Goal: Find contact information

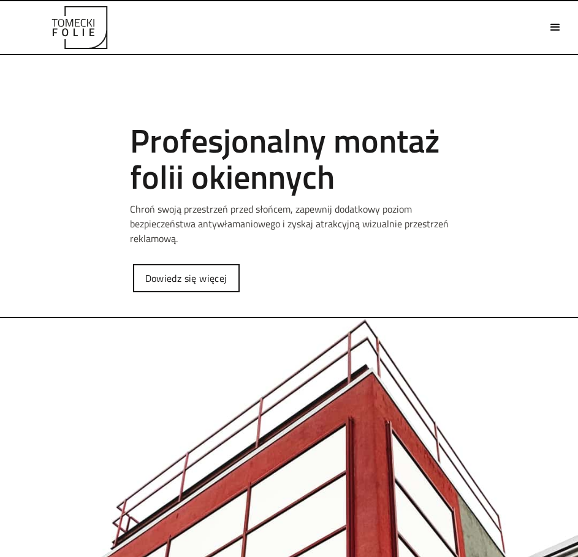
click at [562, 25] on div "menu" at bounding box center [555, 27] width 21 height 21
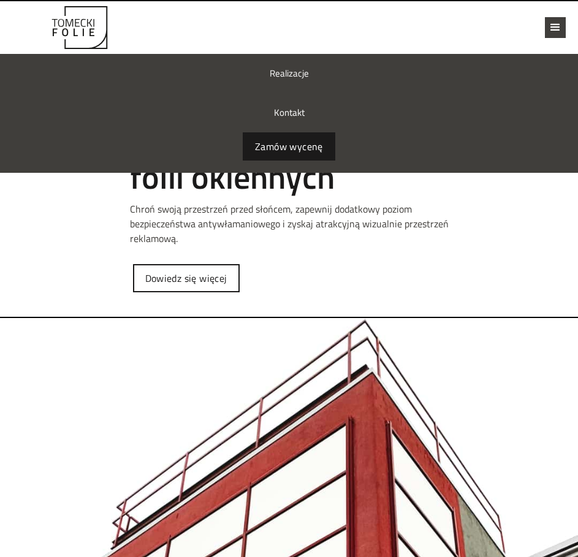
click at [301, 108] on link "Kontakt" at bounding box center [289, 112] width 578 height 39
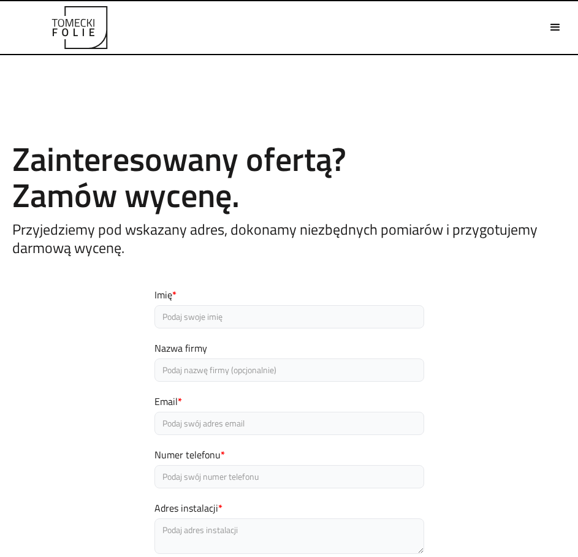
drag, startPoint x: 259, startPoint y: 195, endPoint x: 279, endPoint y: 210, distance: 25.4
click at [259, 195] on h2 "Zainteresowany ofertą? Zamów wycenę." at bounding box center [288, 177] width 553 height 73
click at [301, 256] on h5 "Przyjedziemy pod wskazany adres, dokonamy niezbędnych pomiarów i przygotujemy d…" at bounding box center [288, 238] width 553 height 37
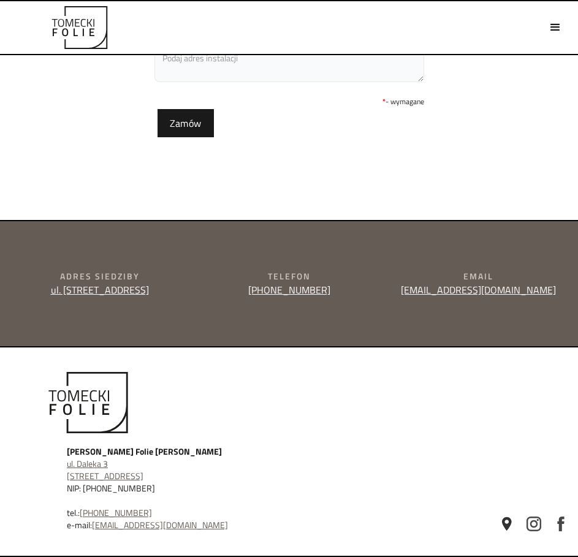
click at [235, 426] on div "[PERSON_NAME] Folie [PERSON_NAME] ul. [STREET_ADDRESS] NIP: [PHONE_NUMBER] tel.…" at bounding box center [175, 451] width 331 height 159
drag, startPoint x: 539, startPoint y: 297, endPoint x: 425, endPoint y: 298, distance: 113.4
click at [425, 298] on div "Adres siedziby ul. [STREET_ADDRESS] Telefon [PHONE_NUMBER] Email [EMAIL_ADDRESS…" at bounding box center [289, 284] width 578 height 126
copy link "[EMAIL_ADDRESS][DOMAIN_NAME]"
drag, startPoint x: 370, startPoint y: 353, endPoint x: 366, endPoint y: 346, distance: 8.5
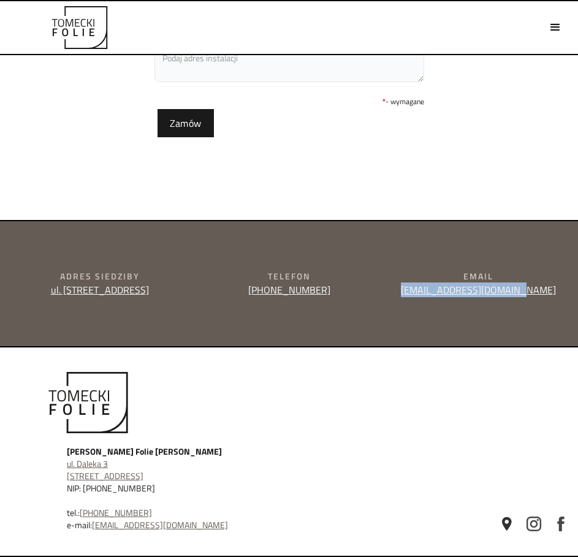
click at [370, 353] on div "[PERSON_NAME] Folie [PERSON_NAME] ul. [STREET_ADDRESS] NIP: [PHONE_NUMBER] tel.…" at bounding box center [289, 452] width 578 height 210
drag, startPoint x: 325, startPoint y: 294, endPoint x: 271, endPoint y: 297, distance: 54.0
click at [271, 297] on div "Adres siedziby ul. [STREET_ADDRESS] Telefon [PHONE_NUMBER] Email [EMAIL_ADDRESS…" at bounding box center [289, 284] width 578 height 126
copy link "577 999 827"
click at [233, 326] on div "Adres siedziby ul. [STREET_ADDRESS] Telefon [PHONE_NUMBER] Email [EMAIL_ADDRESS…" at bounding box center [289, 284] width 578 height 126
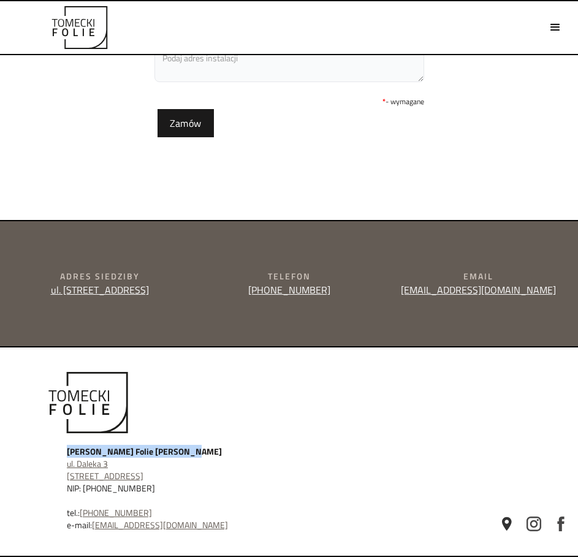
drag, startPoint x: 170, startPoint y: 452, endPoint x: 62, endPoint y: 446, distance: 108.0
click at [62, 446] on div "[PERSON_NAME] Folie [PERSON_NAME] ul. [STREET_ADDRESS] NIP: [PHONE_NUMBER] tel.…" at bounding box center [175, 451] width 331 height 159
copy strong "[PERSON_NAME] Folie [PERSON_NAME]"
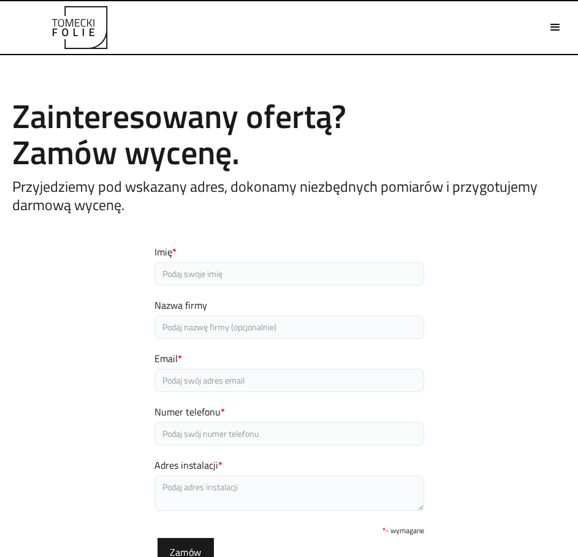
scroll to position [0, 0]
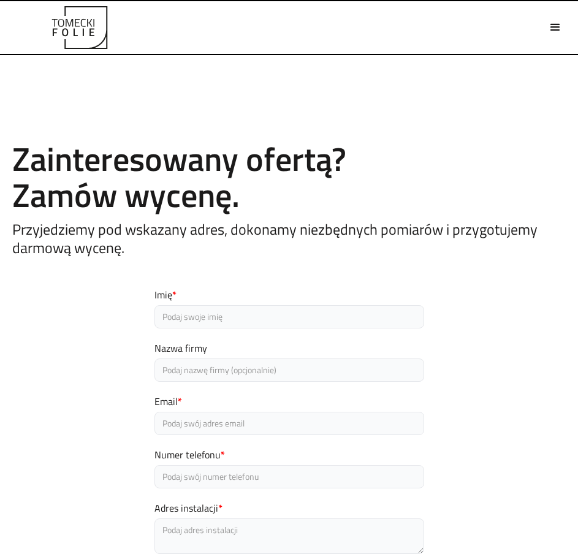
click at [232, 258] on div "Contact Zainteresowany ofertą? Zamów wycenę. Przyjedziemy pod wskazany adres, d…" at bounding box center [289, 183] width 578 height 159
